Goal: Task Accomplishment & Management: Manage account settings

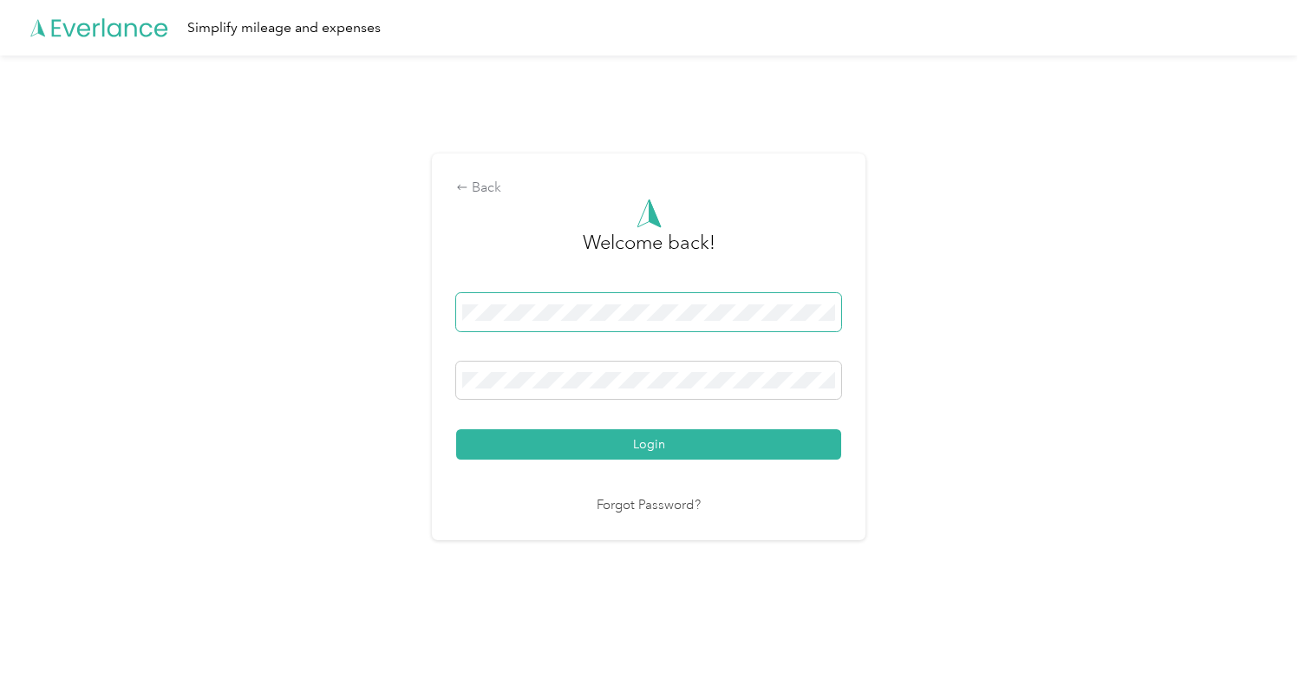
click at [653, 444] on button "Login" at bounding box center [648, 444] width 385 height 30
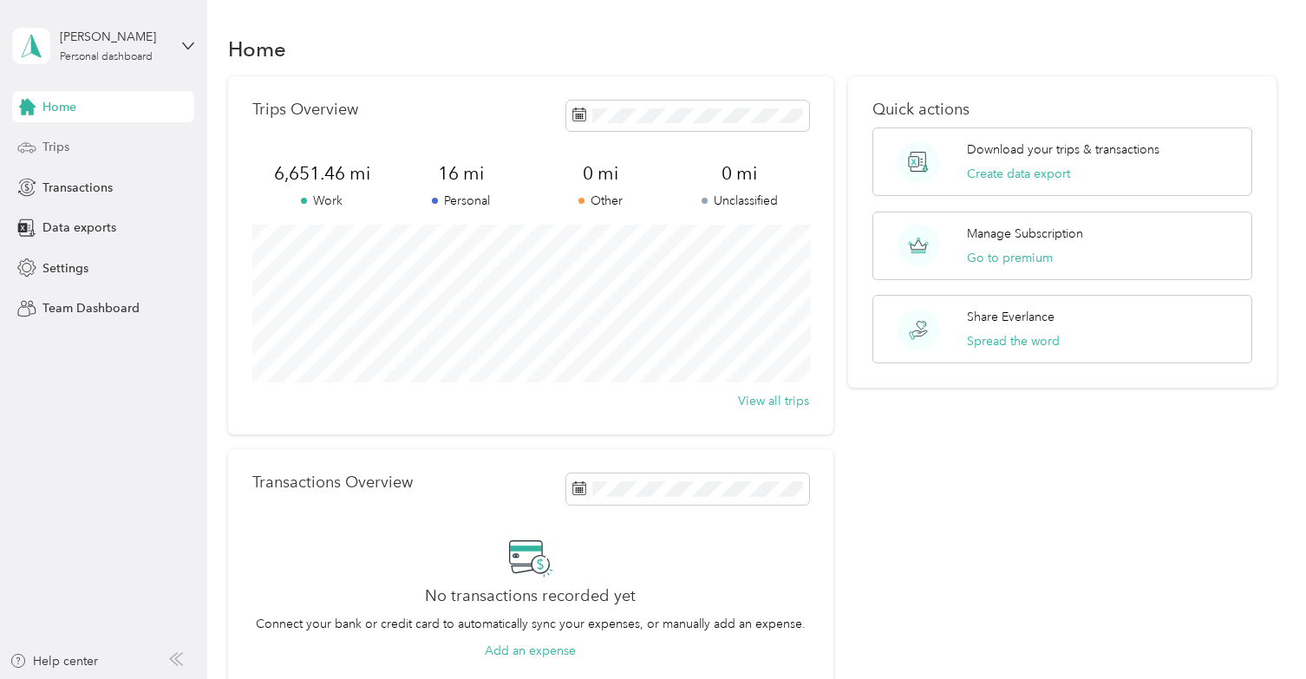
click at [53, 151] on span "Trips" at bounding box center [56, 147] width 27 height 18
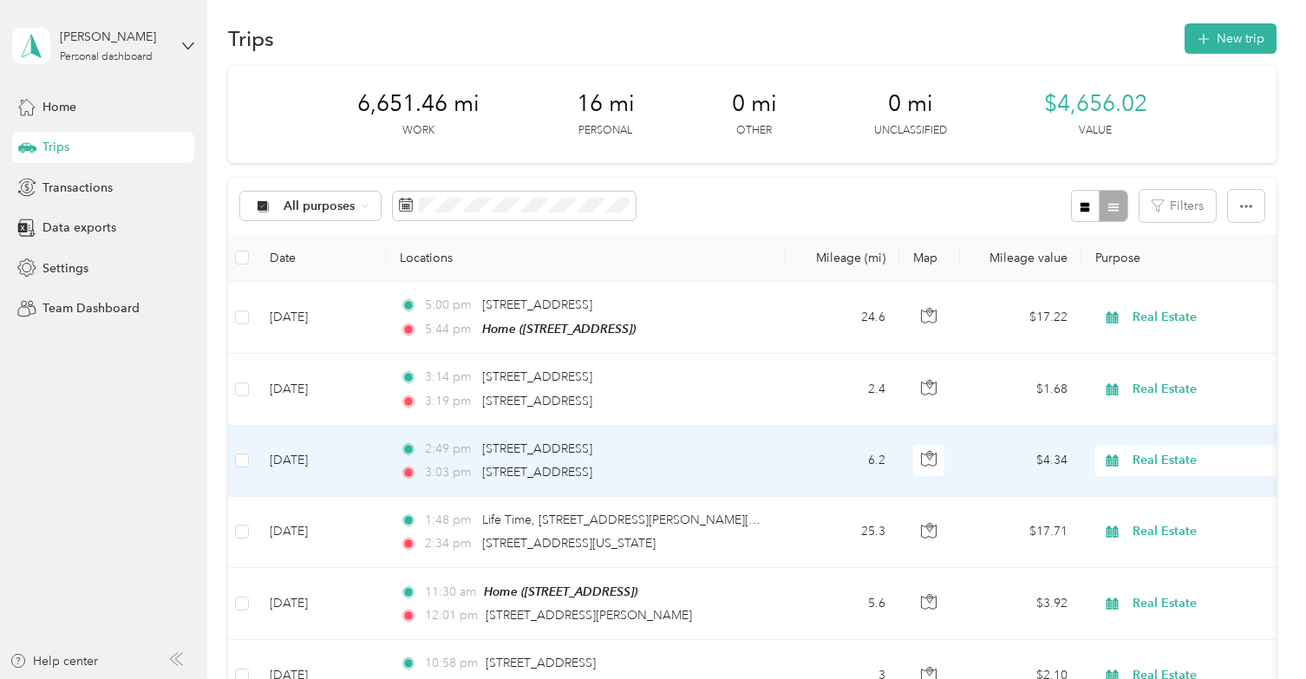
scroll to position [9, 0]
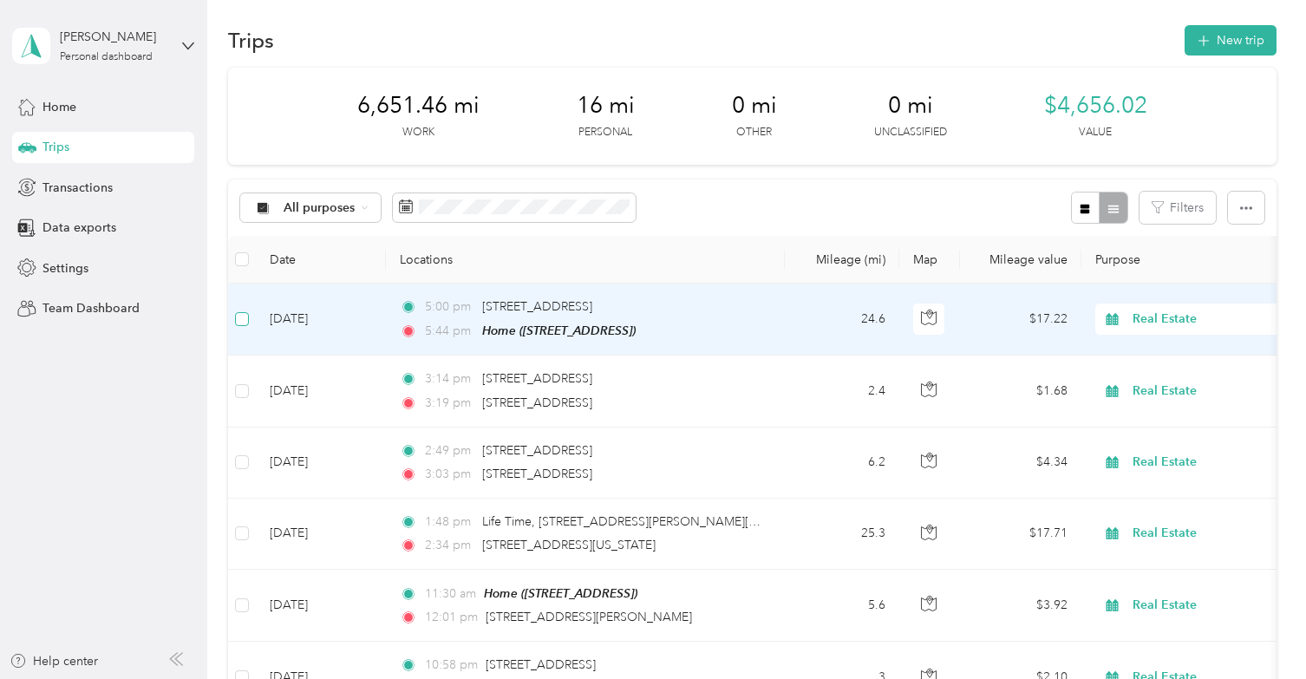
click at [240, 322] on span at bounding box center [242, 319] width 14 height 14
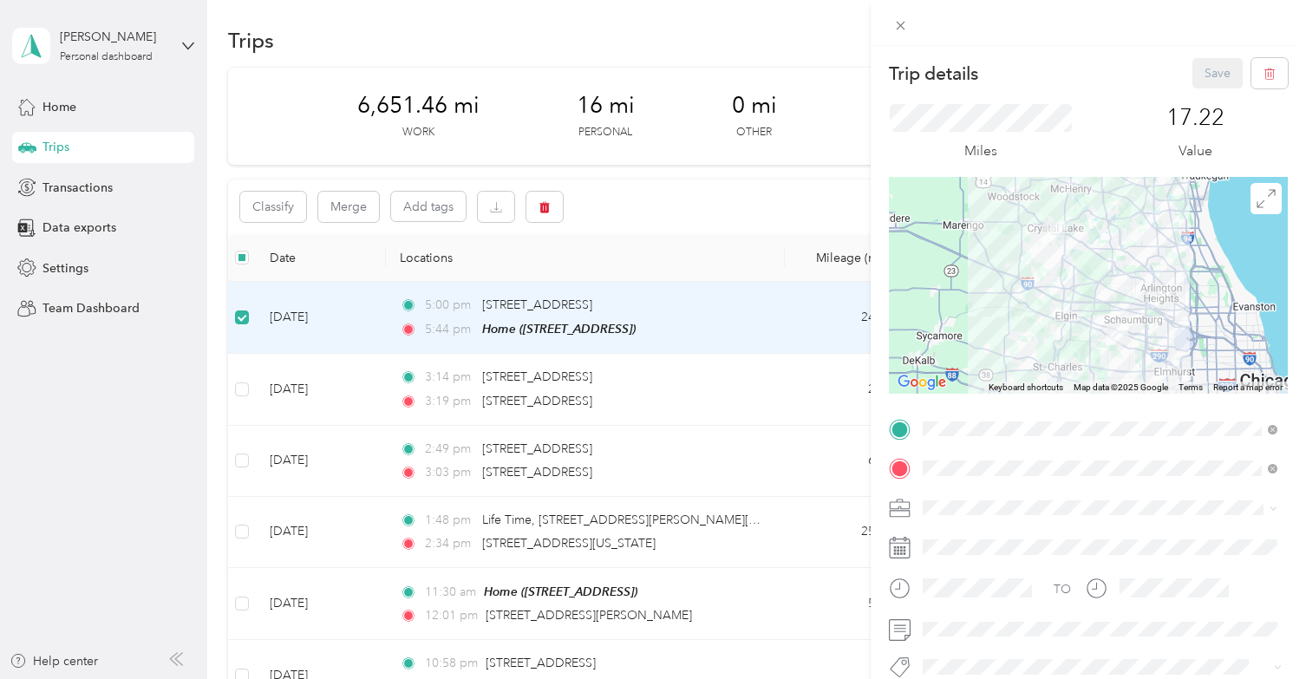
click at [239, 385] on div "Trip details Save This trip cannot be edited because it is either under review,…" at bounding box center [653, 339] width 1306 height 679
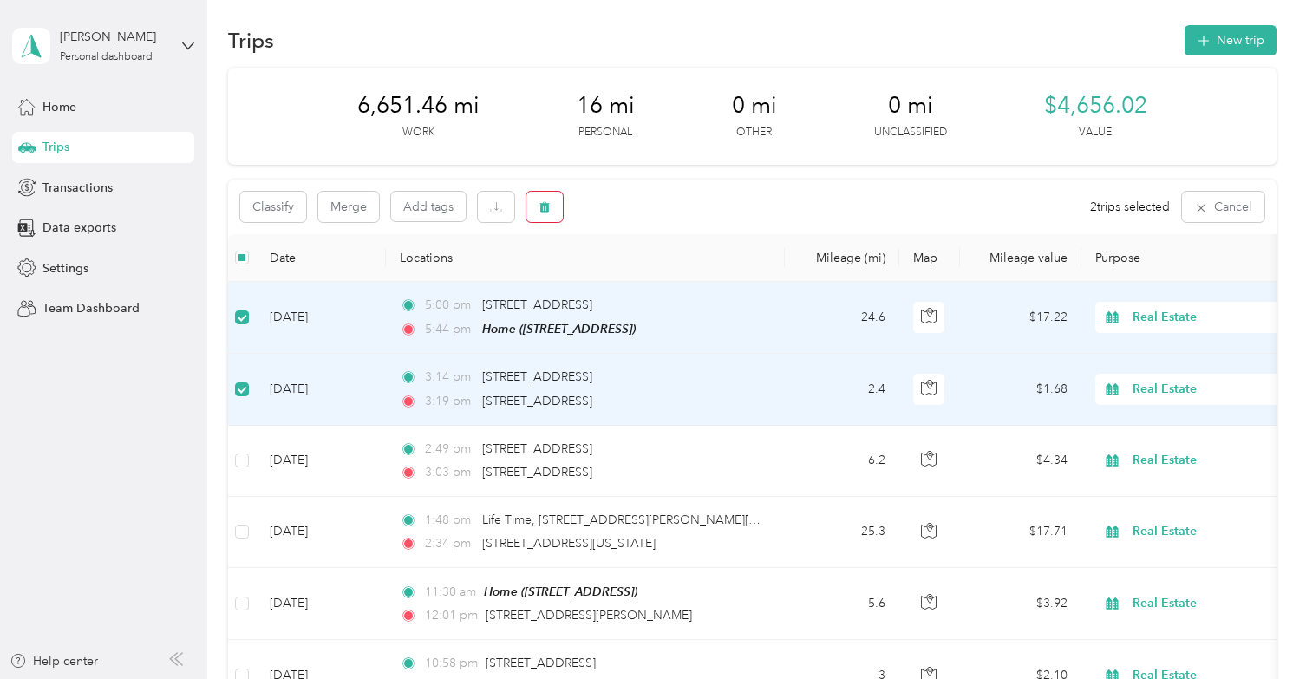
click at [558, 210] on button "button" at bounding box center [545, 207] width 36 height 30
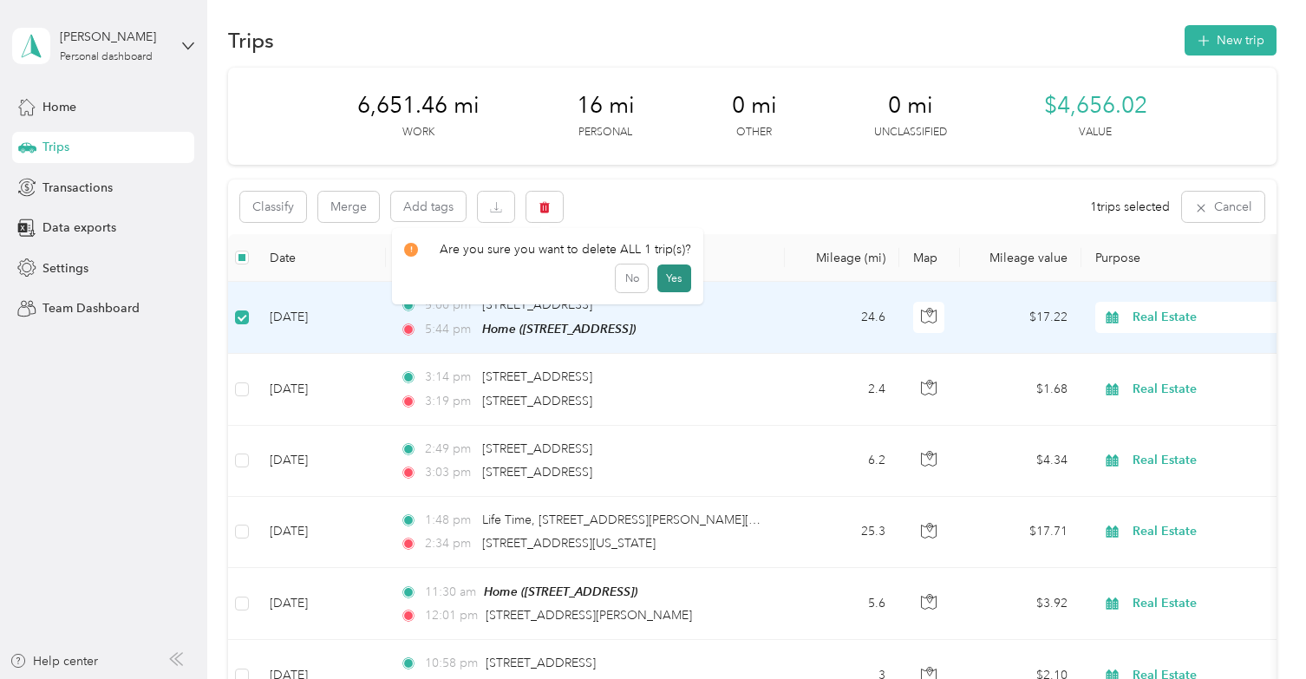
click at [671, 278] on button "Yes" at bounding box center [675, 279] width 34 height 28
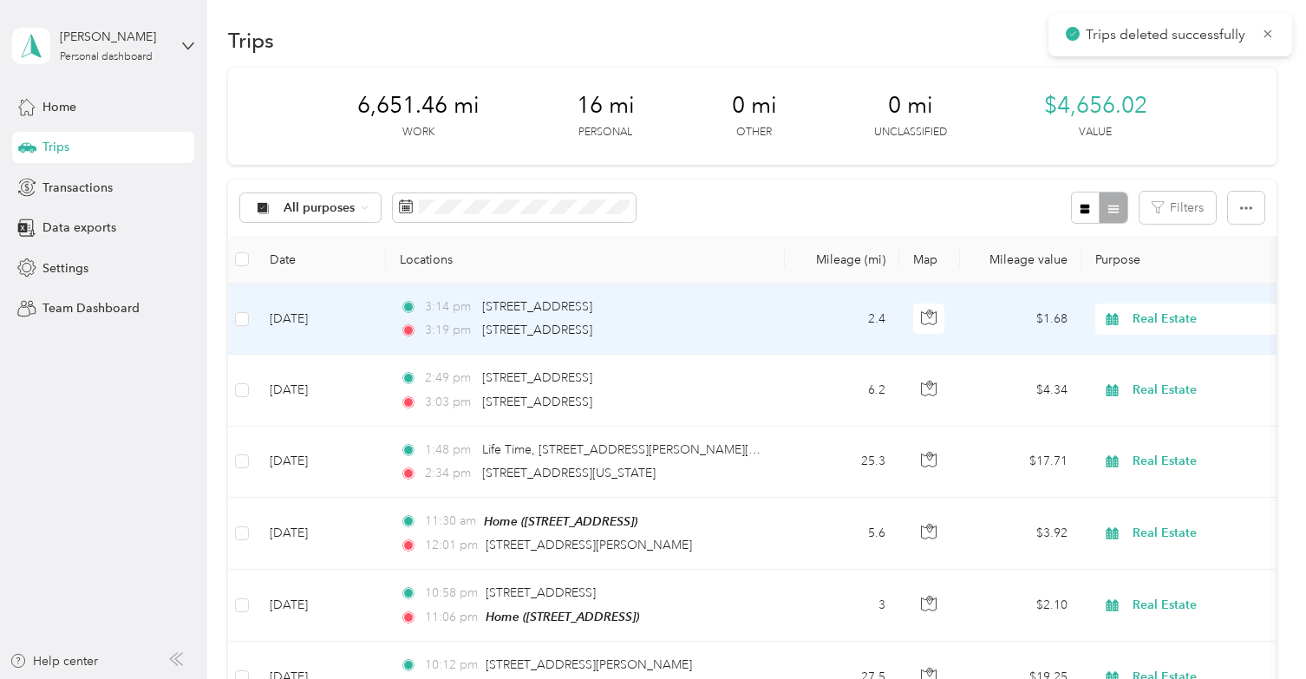
click at [795, 322] on td "2.4" at bounding box center [842, 319] width 115 height 71
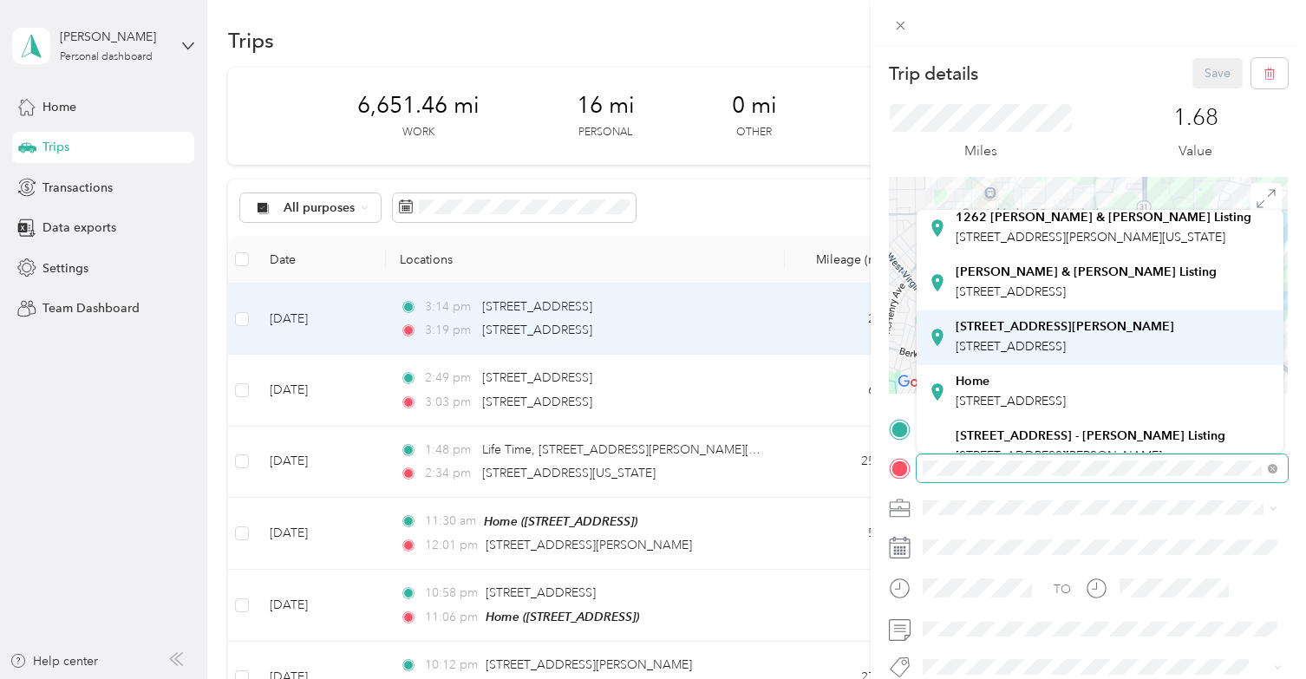
scroll to position [134, 0]
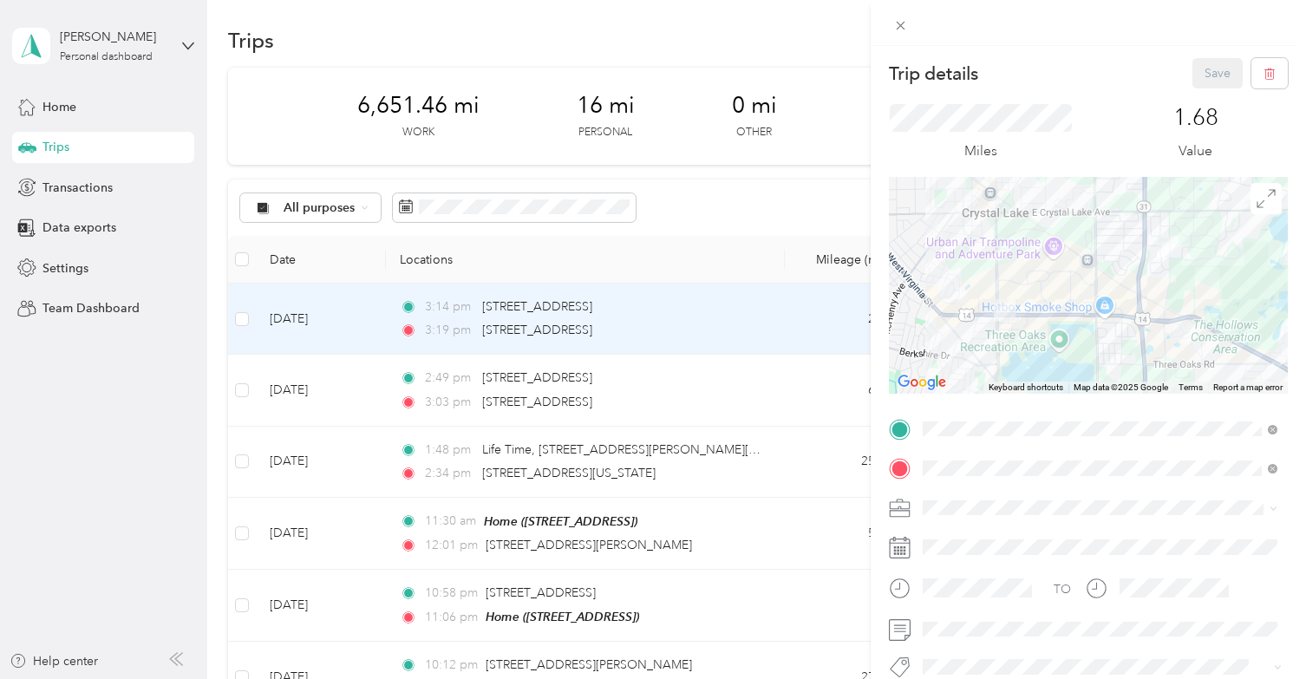
click at [1004, 371] on div "Home [STREET_ADDRESS]" at bounding box center [1011, 353] width 110 height 36
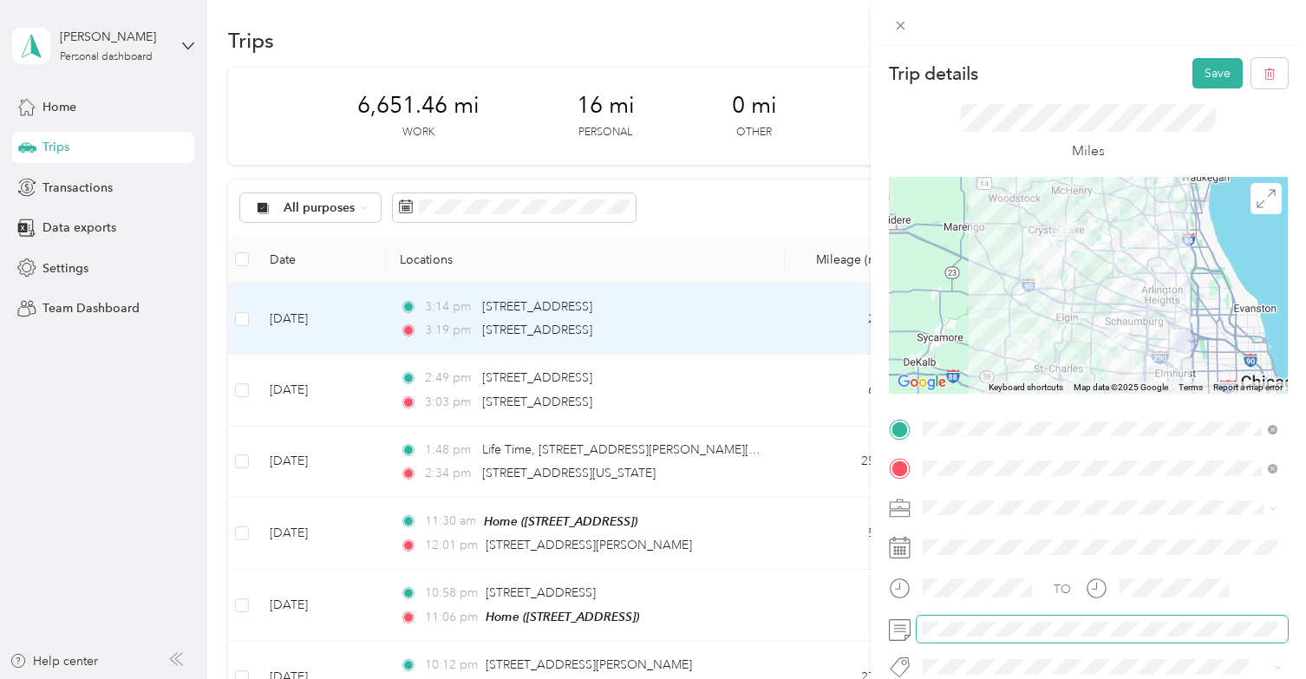
click at [913, 632] on div at bounding box center [1088, 630] width 399 height 28
click at [1215, 77] on button "Save" at bounding box center [1218, 73] width 50 height 30
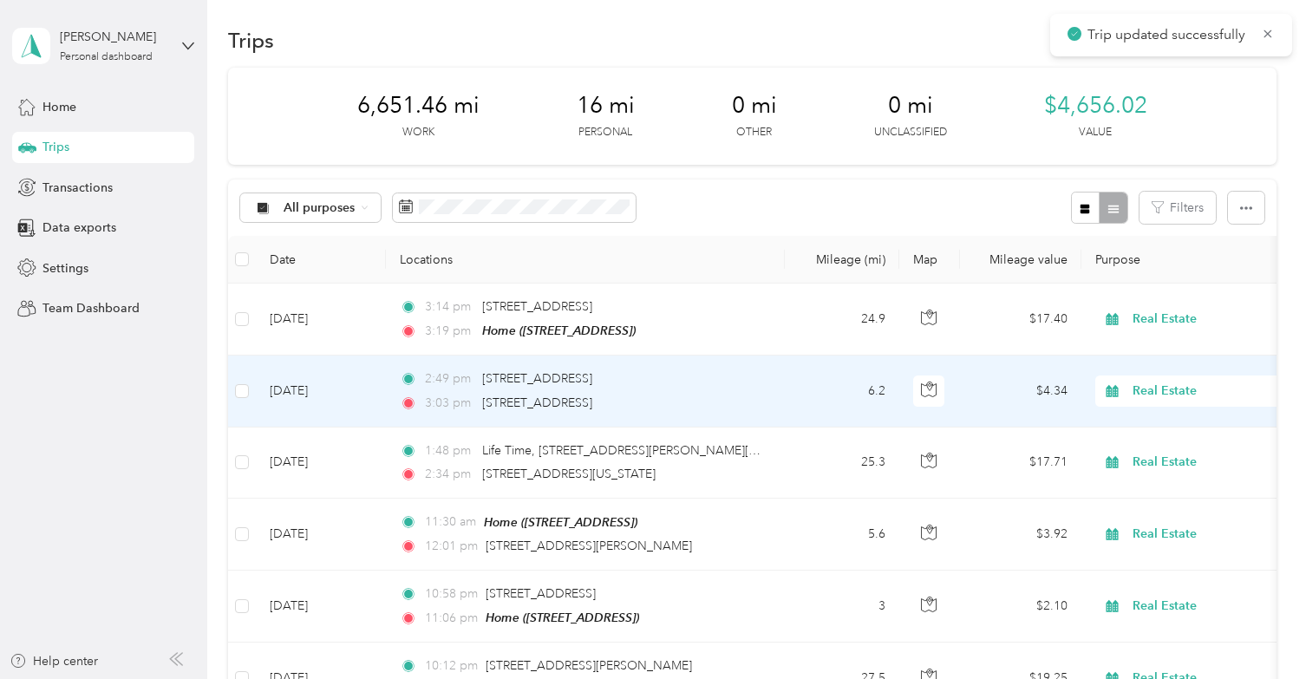
click at [774, 393] on td "2:49 pm [STREET_ADDRESS] 3:03 pm [STREET_ADDRESS]" at bounding box center [585, 391] width 399 height 71
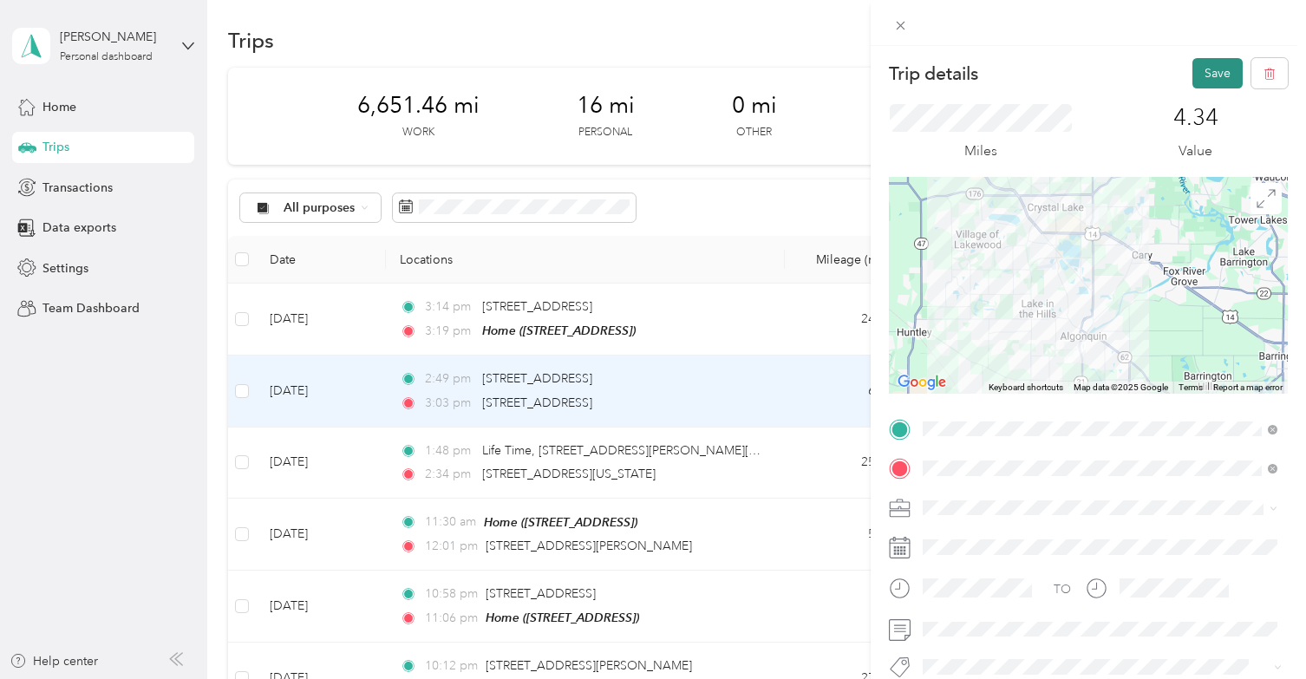
click at [1215, 61] on button "Save" at bounding box center [1218, 73] width 50 height 30
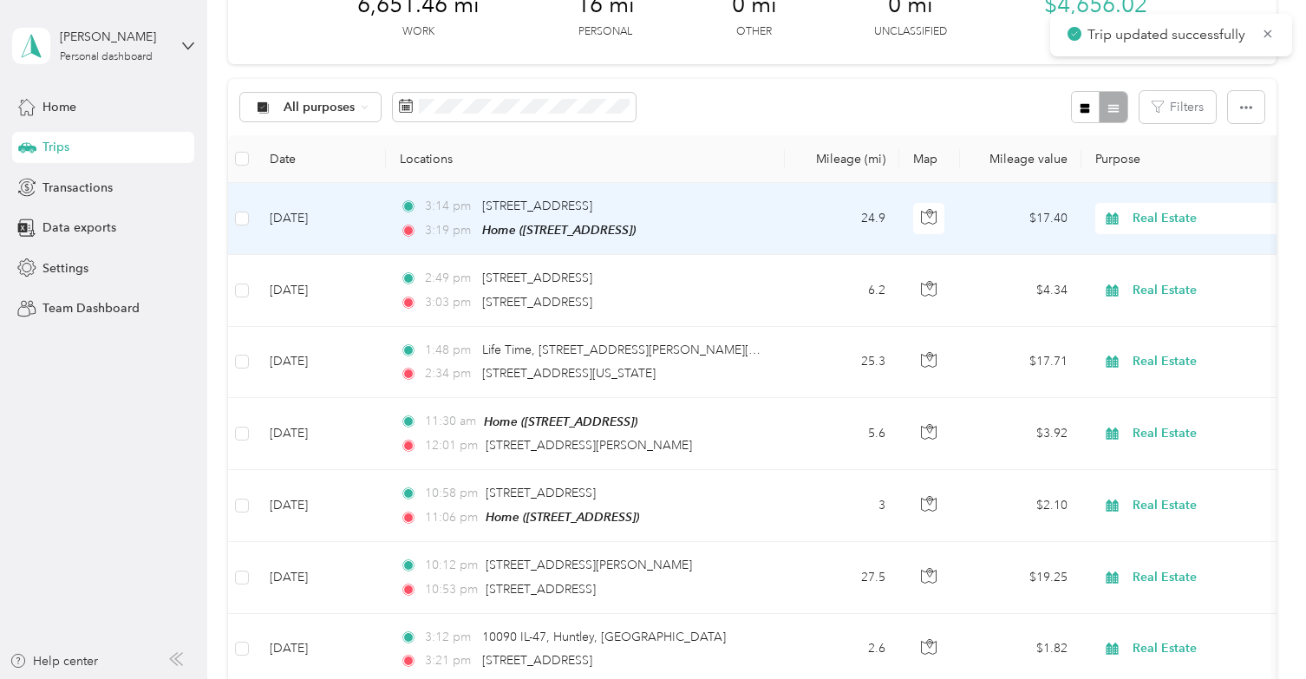
scroll to position [122, 0]
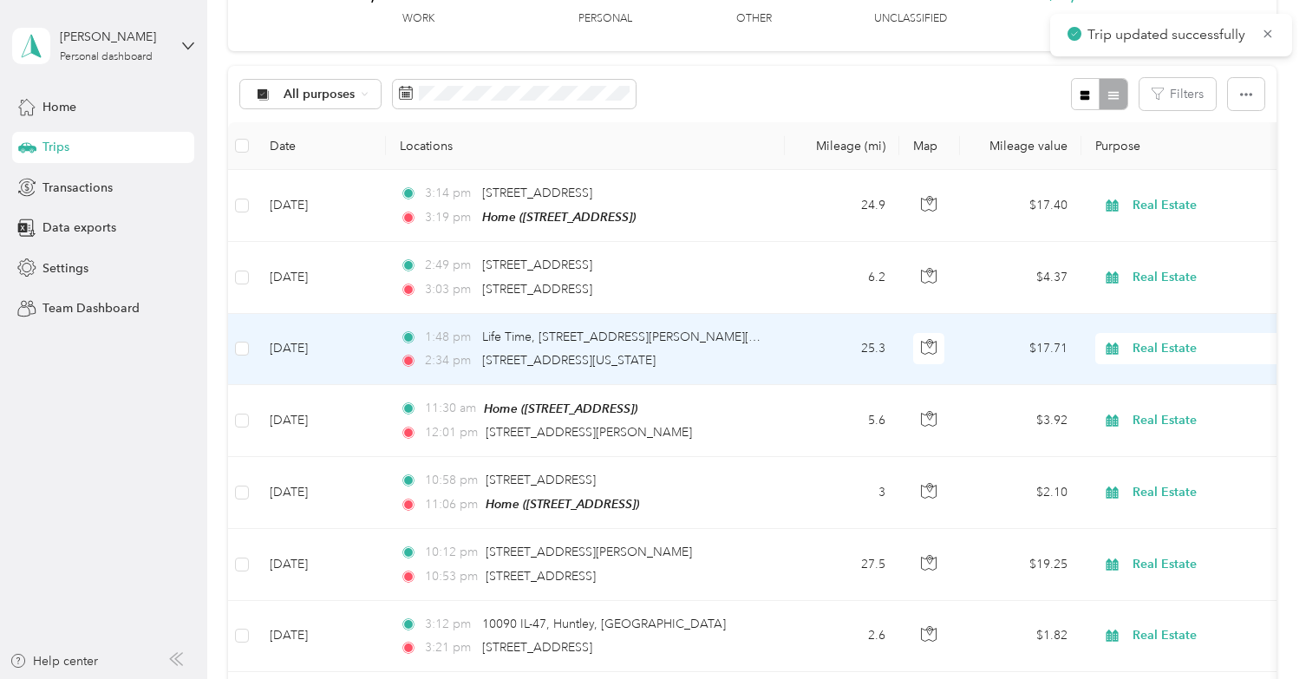
click at [825, 361] on td "25.3" at bounding box center [842, 349] width 115 height 71
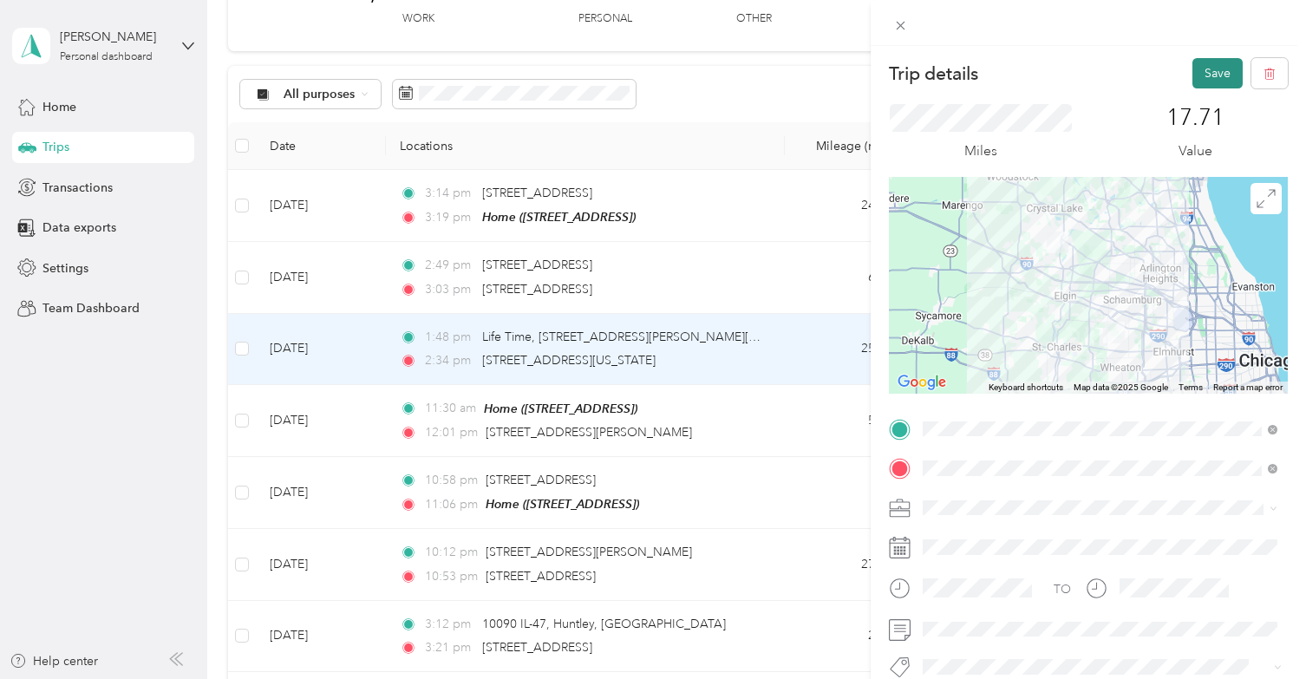
click at [1214, 64] on button "Save" at bounding box center [1218, 73] width 50 height 30
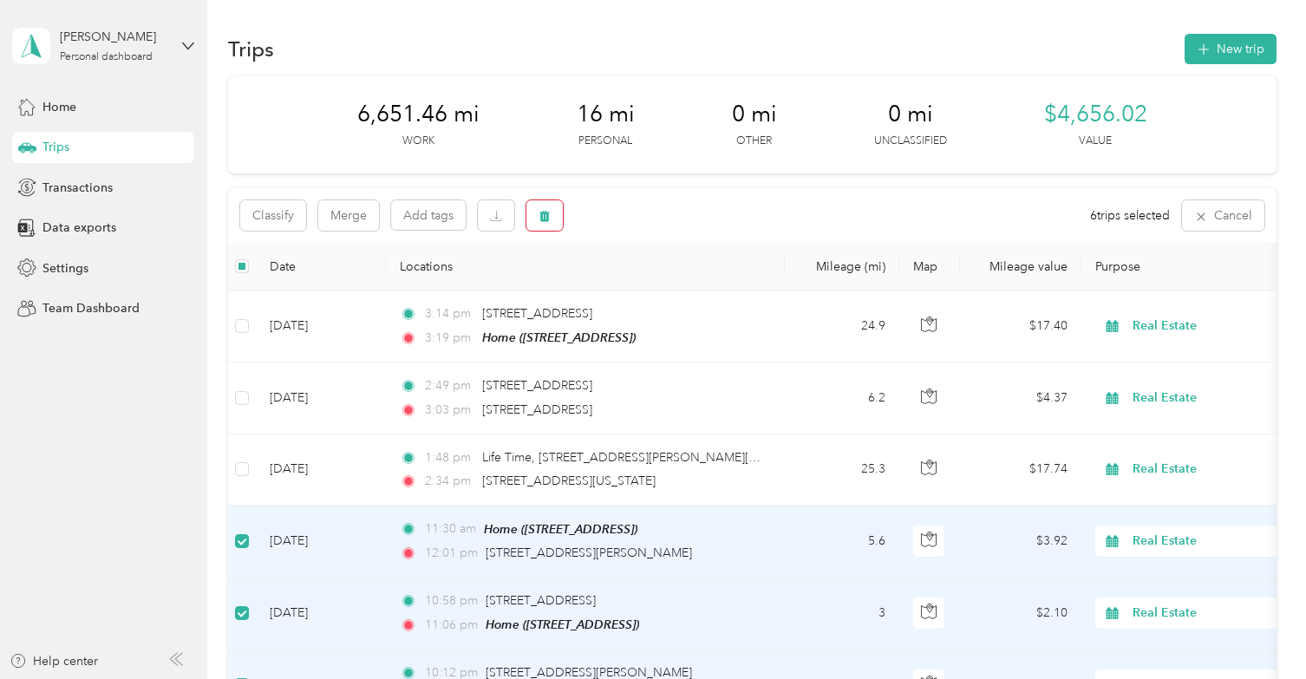
click at [554, 205] on button "button" at bounding box center [545, 215] width 36 height 30
click at [667, 283] on button "Yes" at bounding box center [675, 287] width 34 height 28
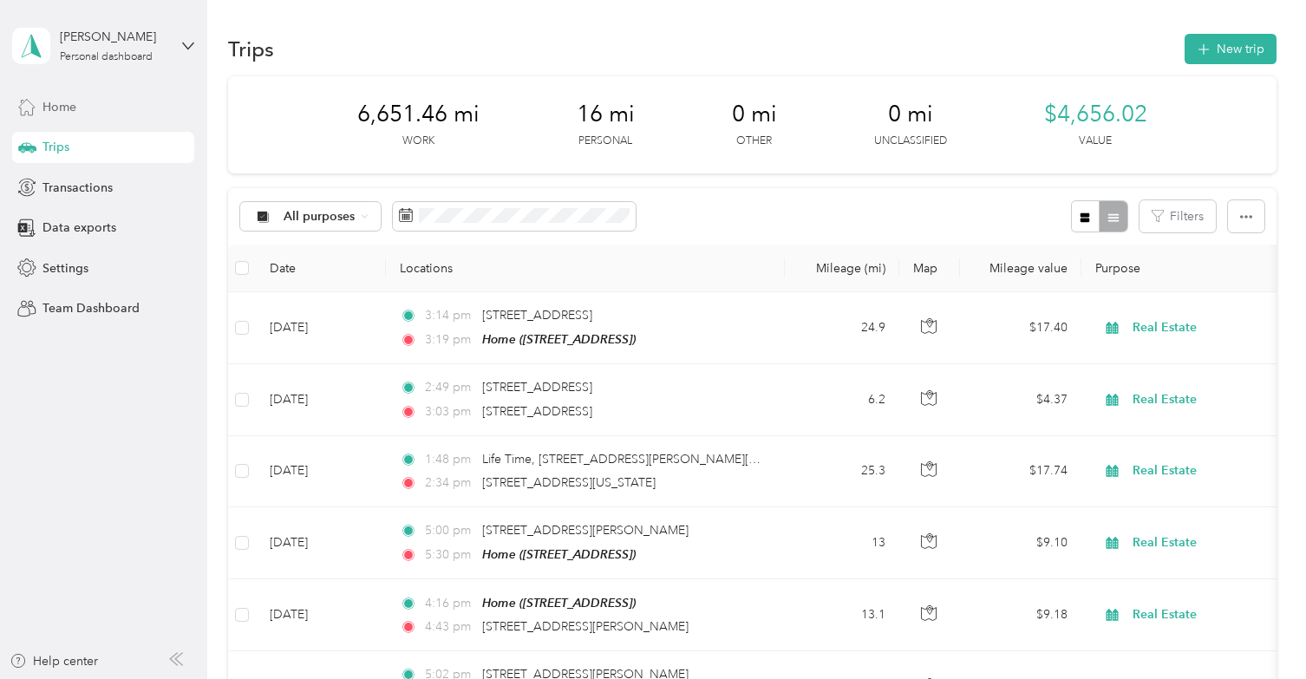
click at [42, 110] on div "Home" at bounding box center [103, 106] width 182 height 31
